Goal: Obtain resource: Obtain resource

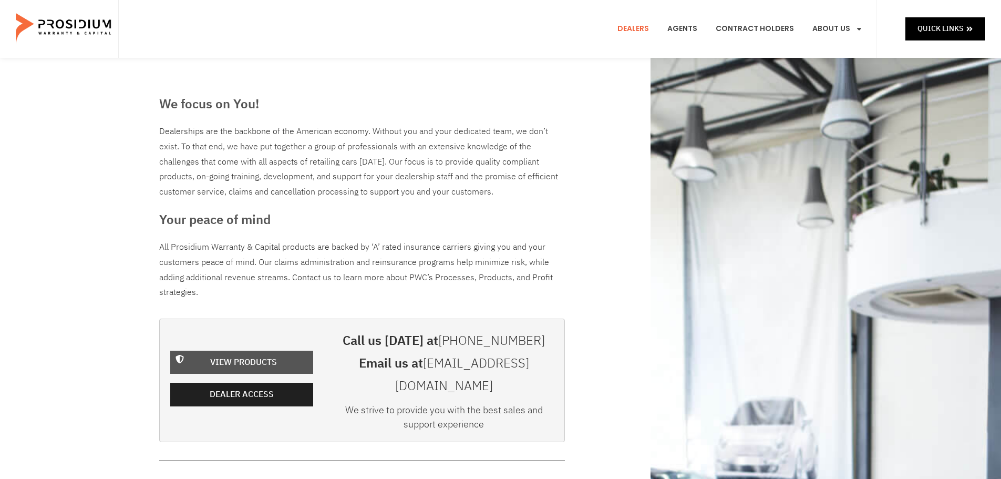
click at [265, 355] on span "View Products" at bounding box center [243, 362] width 67 height 15
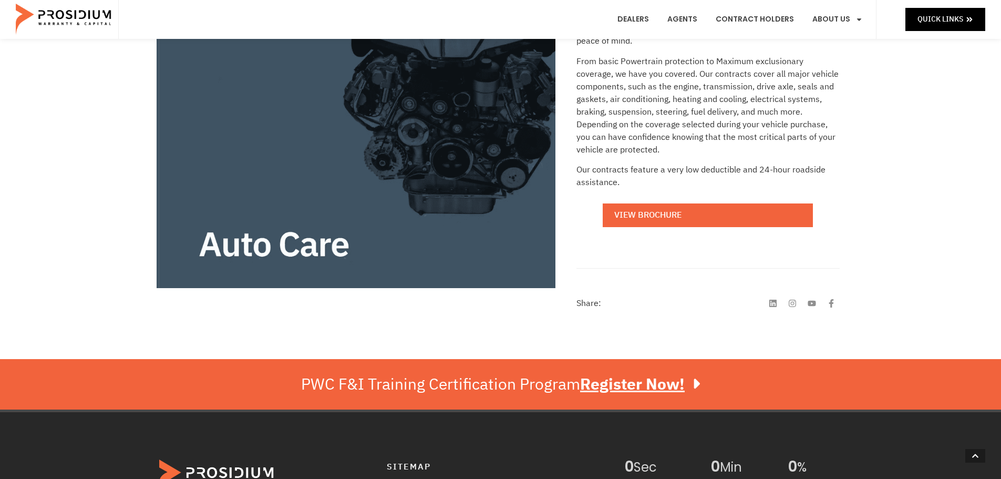
scroll to position [263, 0]
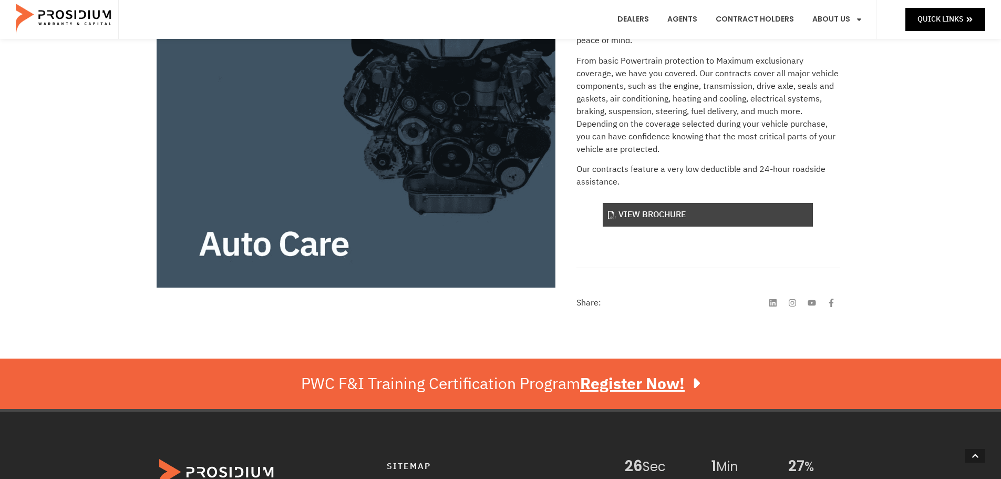
click at [725, 221] on link "View Brochure" at bounding box center [708, 215] width 210 height 24
